Goal: Task Accomplishment & Management: Complete application form

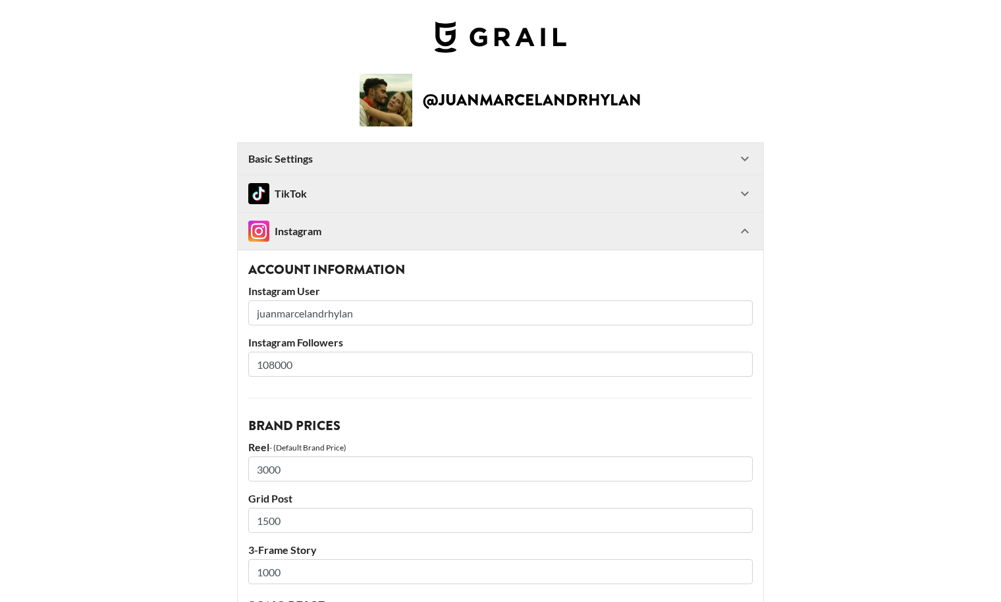
select select "USD"
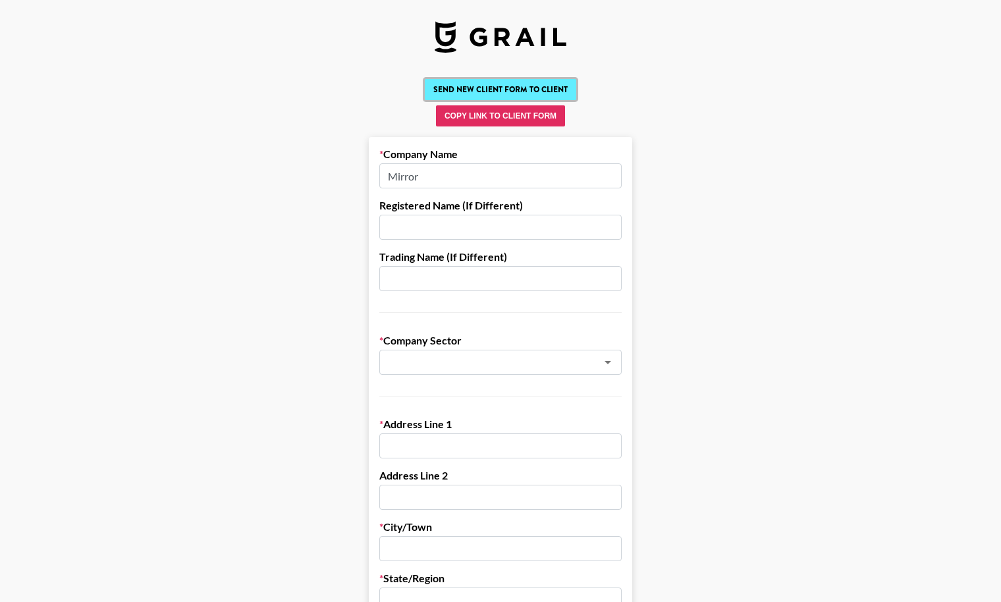
click at [486, 92] on button "Send New Client Form to Client" at bounding box center [500, 89] width 151 height 21
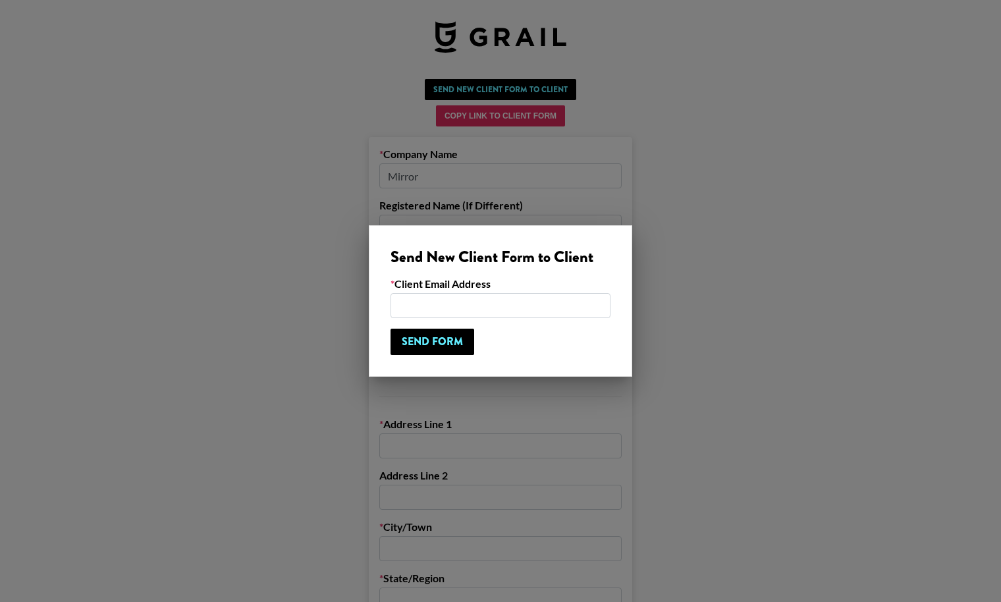
click at [443, 295] on input "email" at bounding box center [500, 305] width 220 height 25
type input "maren@mirror-hq.com"
click at [463, 343] on input "Send Form" at bounding box center [432, 342] width 84 height 26
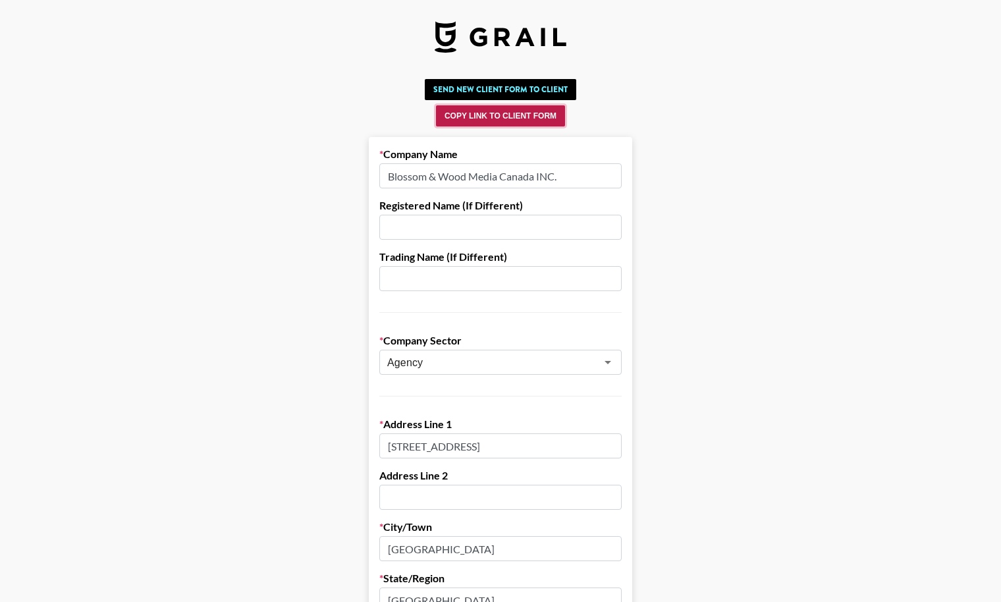
click at [511, 115] on button "Copy Link to Client Form" at bounding box center [500, 115] width 129 height 21
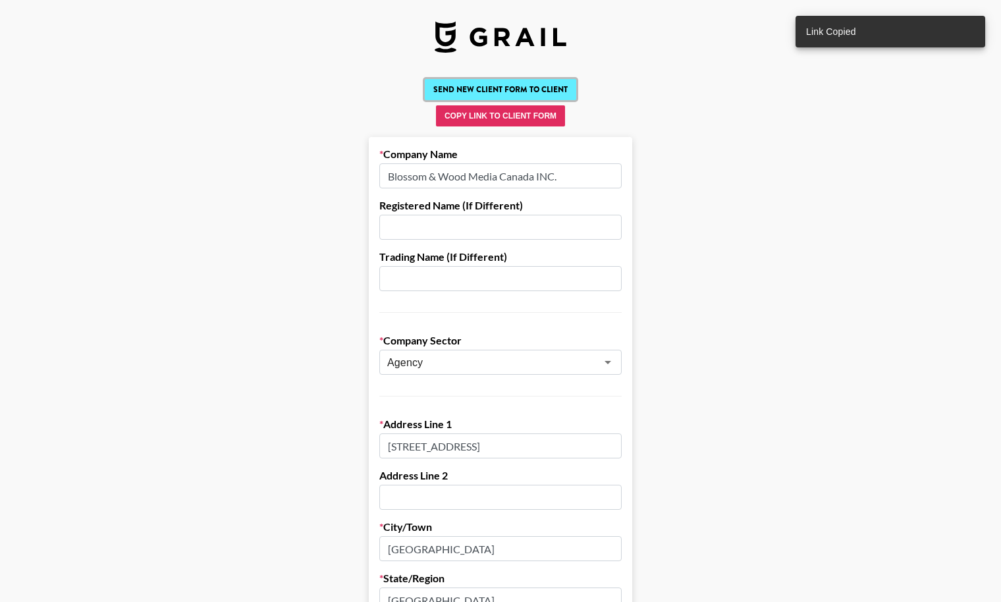
click at [550, 96] on button "Send New Client Form to Client" at bounding box center [500, 89] width 151 height 21
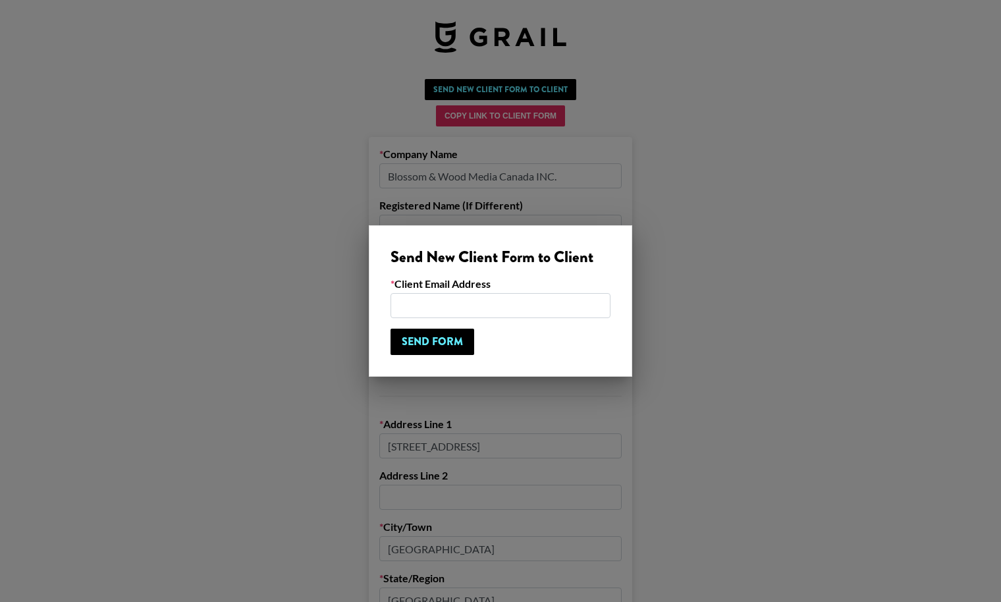
click at [493, 302] on input "email" at bounding box center [500, 305] width 220 height 25
